Goal: Information Seeking & Learning: Learn about a topic

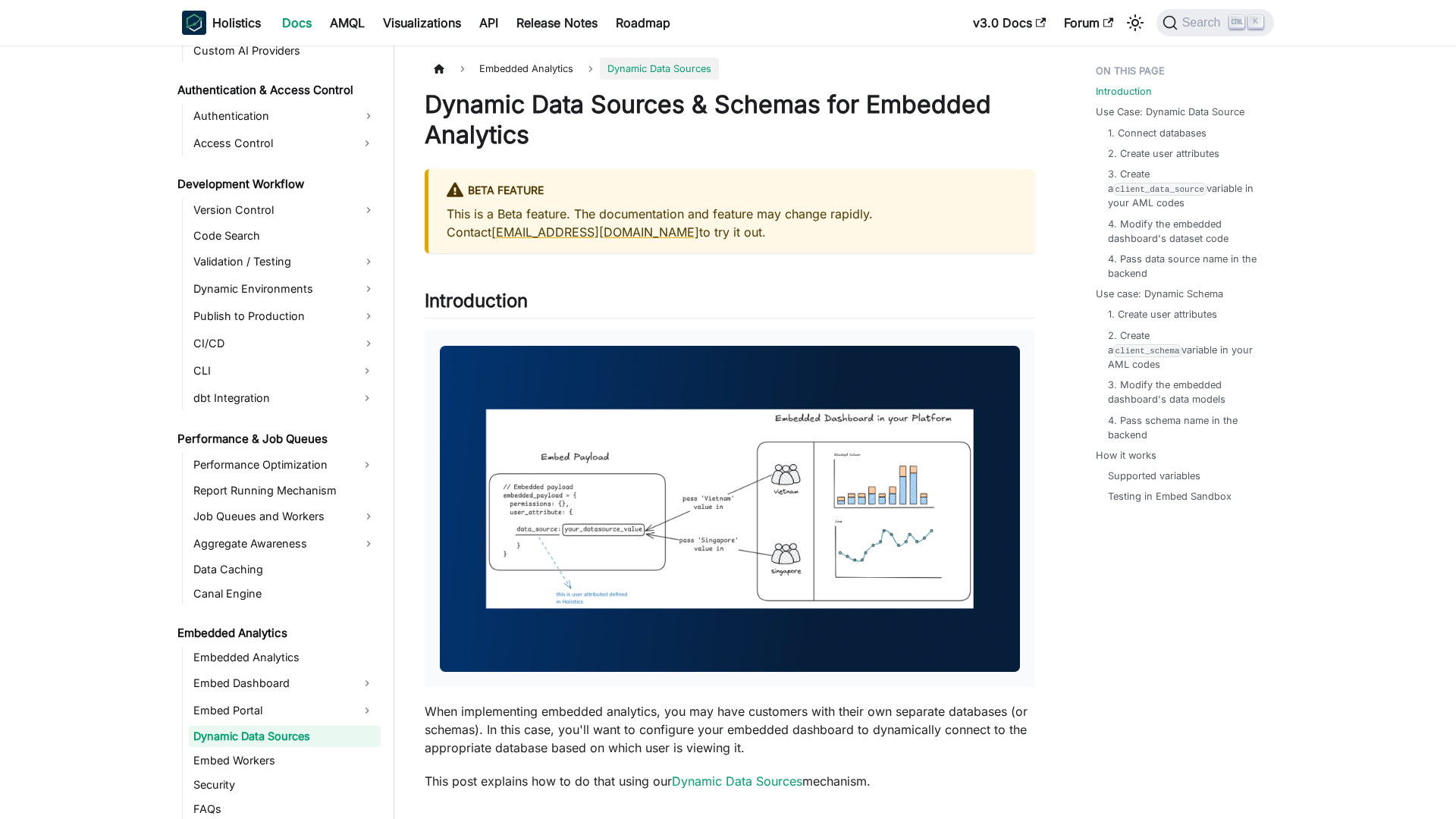
scroll to position [1113, 0]
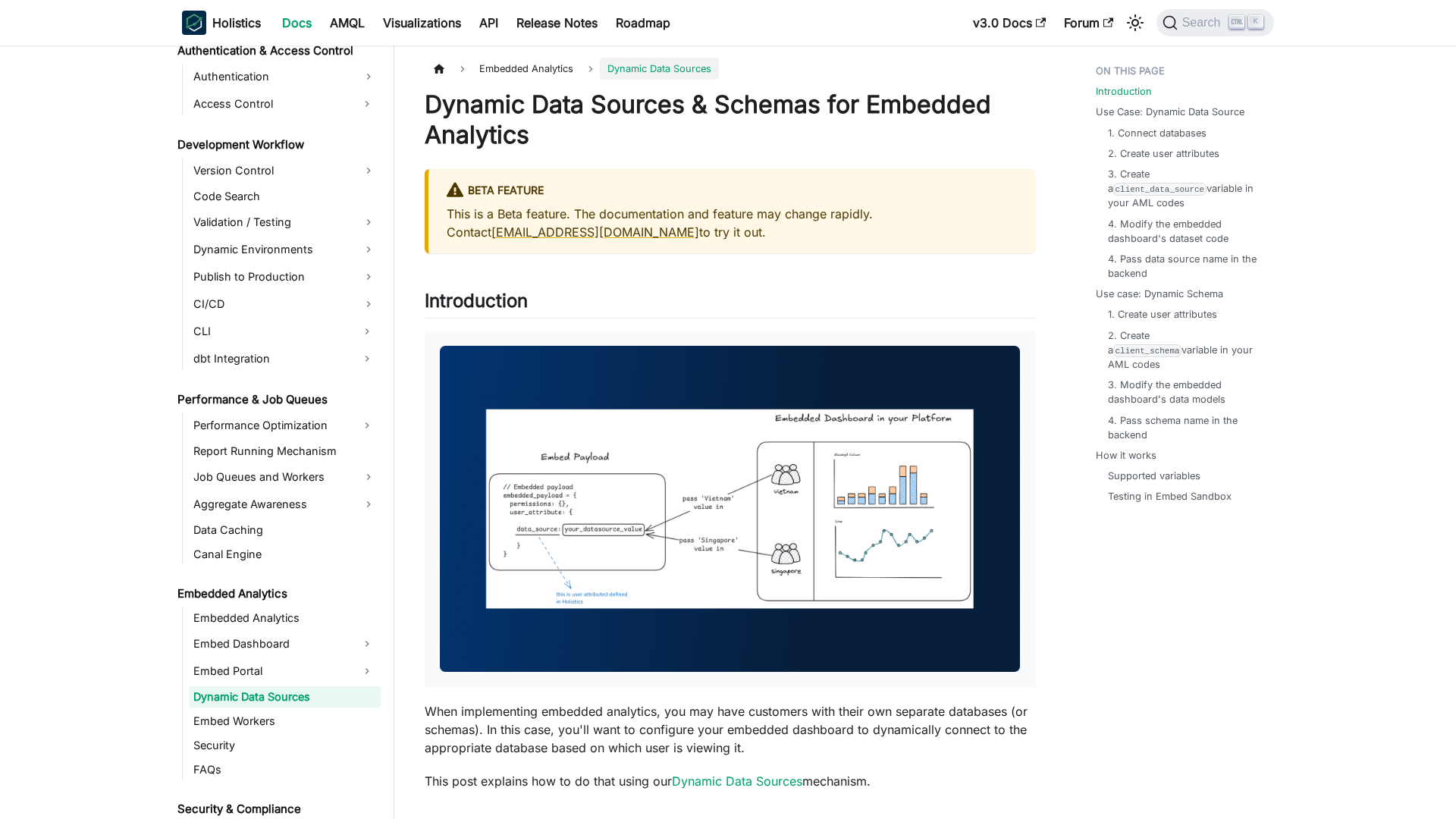
scroll to position [1113, 0]
